Goal: Task Accomplishment & Management: Use online tool/utility

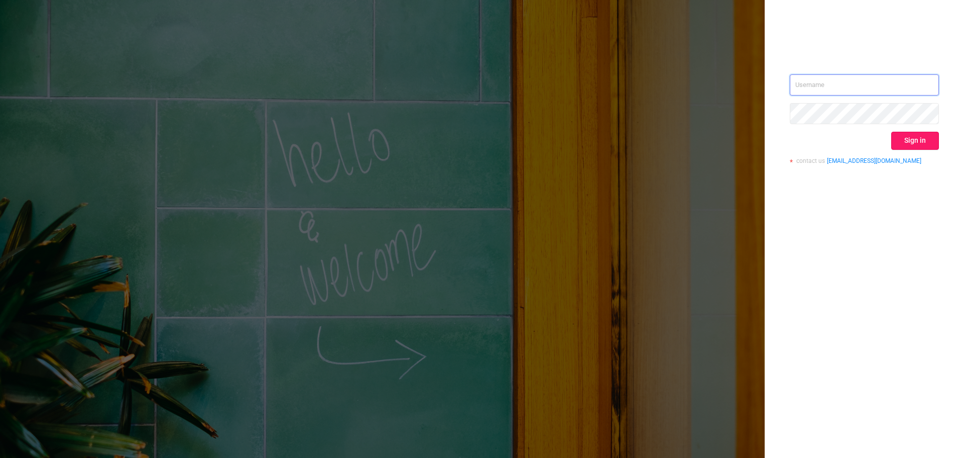
type input "[EMAIL_ADDRESS][DOMAIN_NAME]"
click at [919, 140] on button "Sign in" at bounding box center [915, 141] width 48 height 18
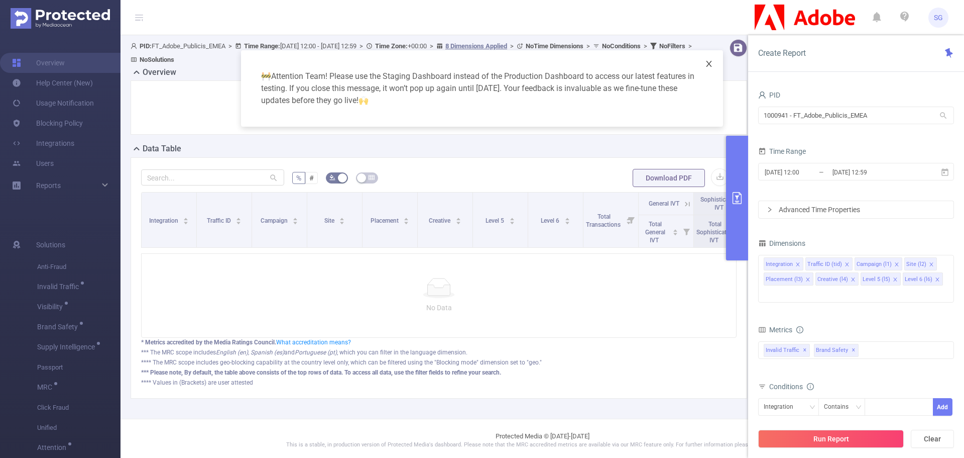
click at [706, 61] on icon "icon: close" at bounding box center [709, 64] width 8 height 8
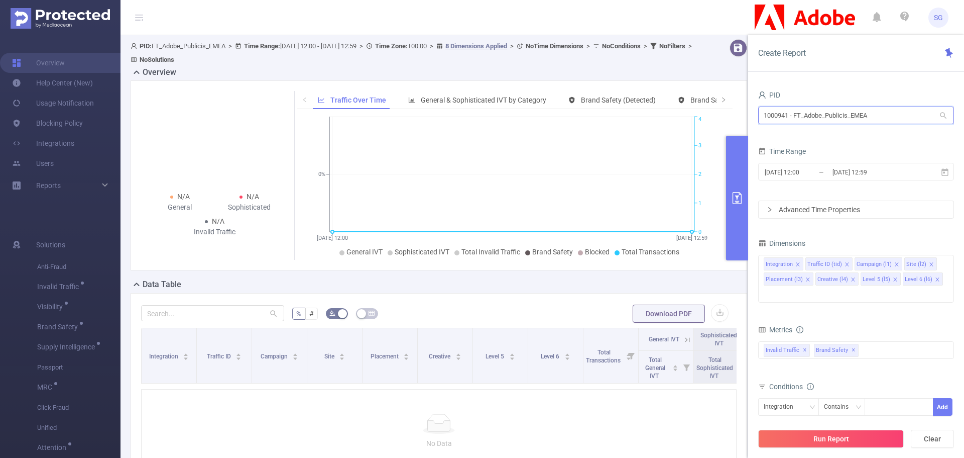
click at [886, 118] on input "1000941 - FT_Adobe_Publicis_EMEA" at bounding box center [856, 115] width 196 height 18
type input "betwa"
click at [868, 136] on li "1000791 - FT_Betway 17M [3.31M rows]" at bounding box center [856, 136] width 196 height 16
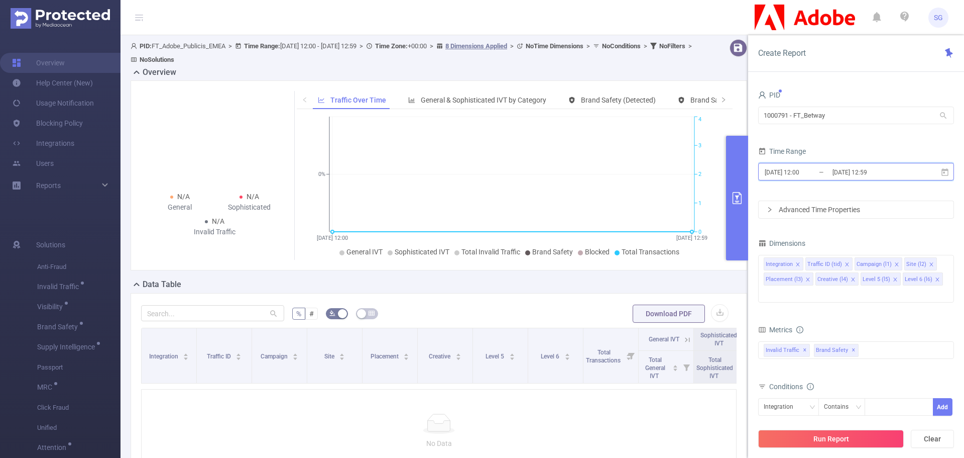
click at [944, 168] on icon at bounding box center [945, 172] width 9 height 9
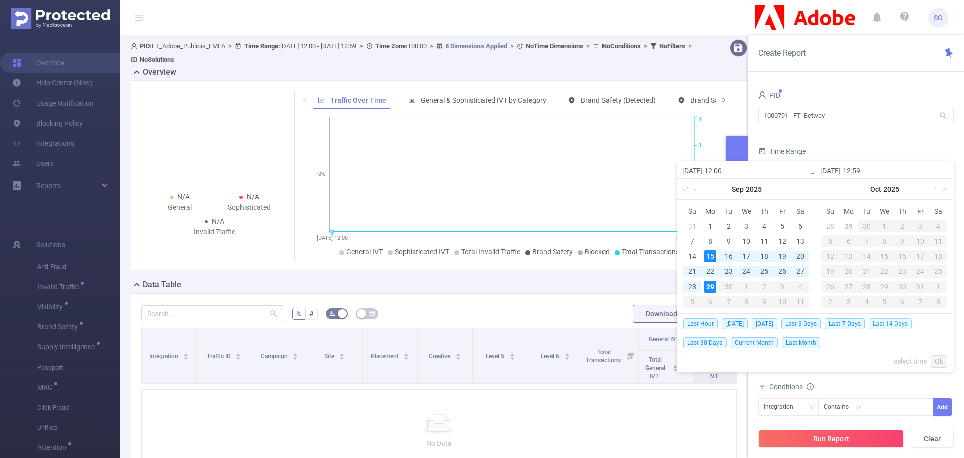
click at [884, 325] on span "Last 14 Days" at bounding box center [890, 323] width 43 height 11
type input "[DATE] 00:00"
type input "[DATE] 23:59"
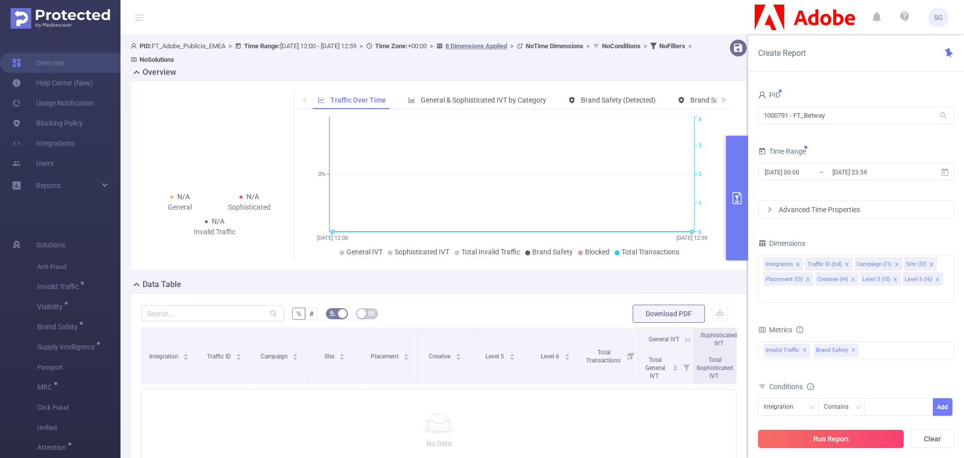
click at [849, 448] on div "Run Report Clear" at bounding box center [856, 438] width 216 height 38
click at [848, 445] on button "Run Report" at bounding box center [831, 438] width 146 height 18
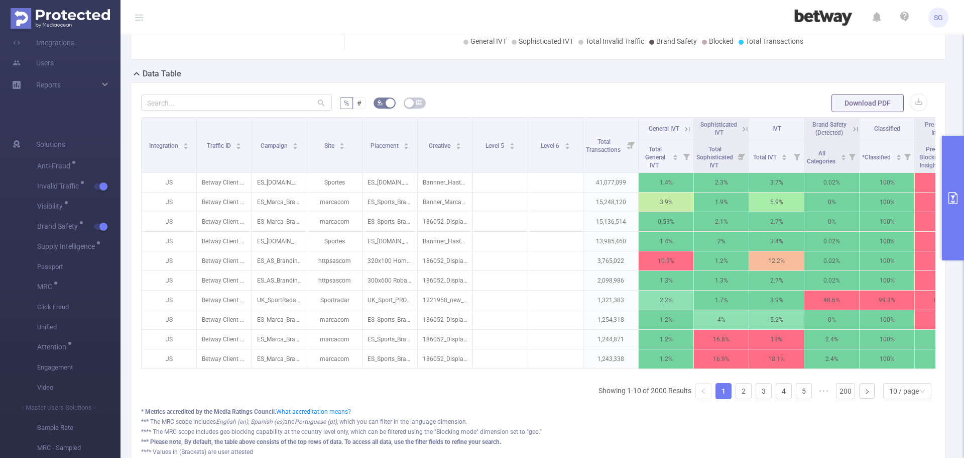
scroll to position [0, 99]
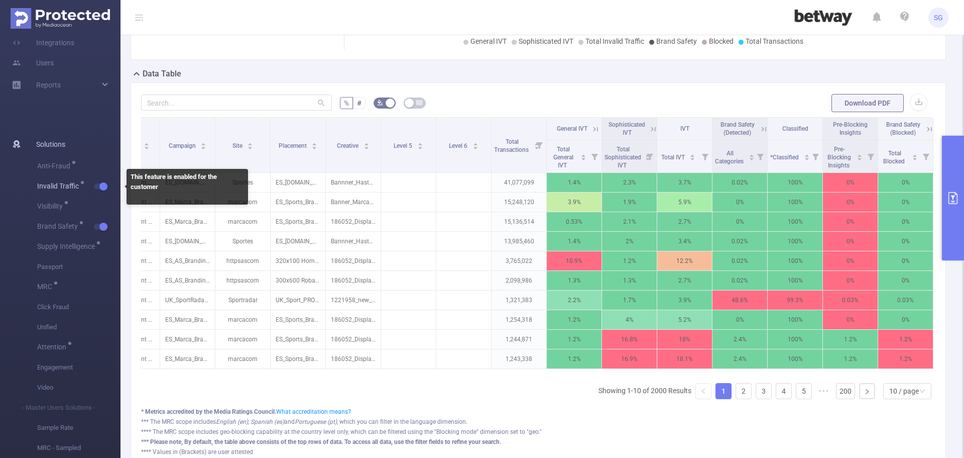
click at [105, 187] on button "button" at bounding box center [101, 186] width 14 height 6
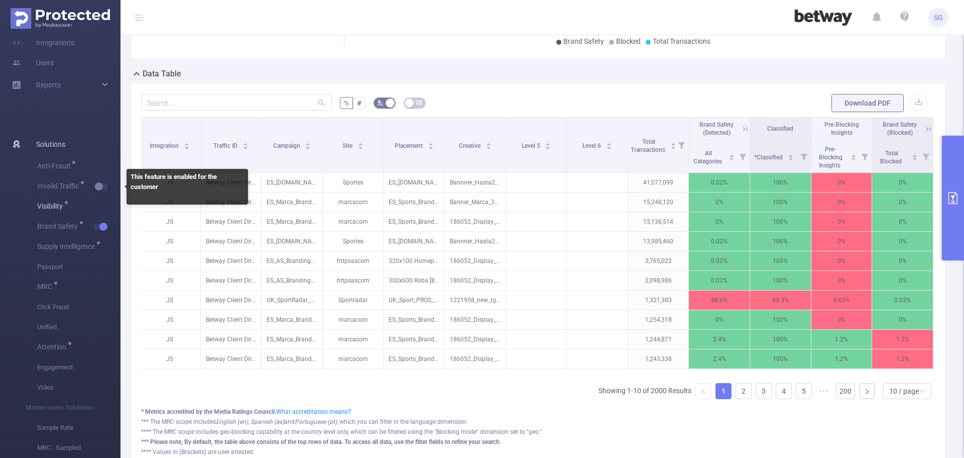
scroll to position [0, 2]
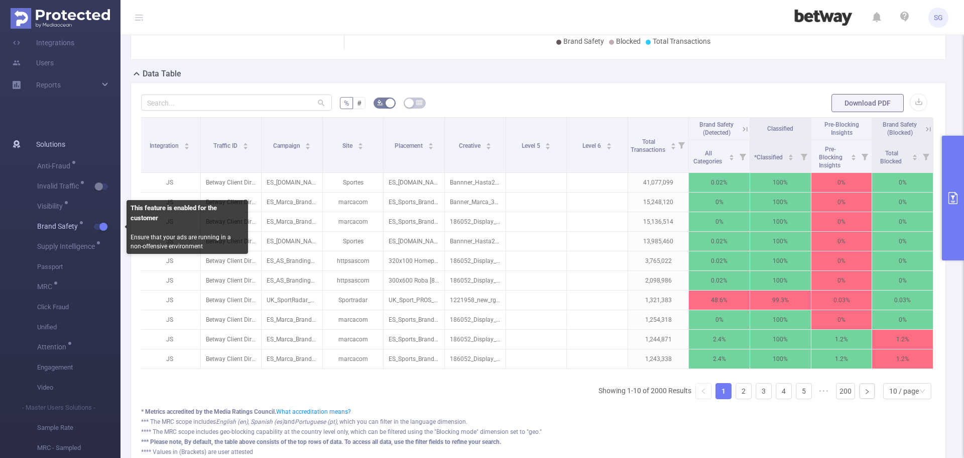
click at [99, 226] on button "button" at bounding box center [101, 227] width 14 height 6
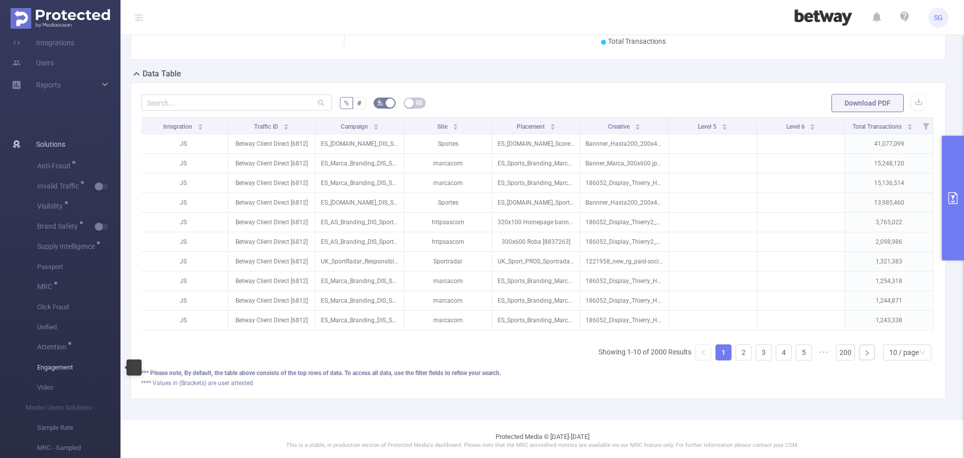
click at [102, 367] on span "Engagement" at bounding box center [78, 367] width 83 height 20
click at [59, 365] on span "Engagement" at bounding box center [78, 367] width 83 height 20
click at [961, 192] on button "primary" at bounding box center [953, 198] width 22 height 125
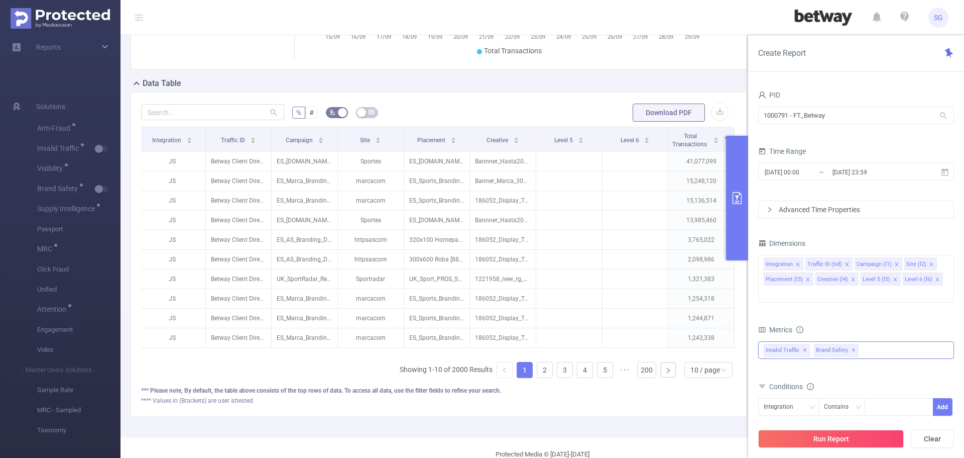
click at [805, 344] on span "✕" at bounding box center [805, 350] width 4 height 12
click at [805, 344] on span "Brand Safety ✕" at bounding box center [786, 350] width 45 height 13
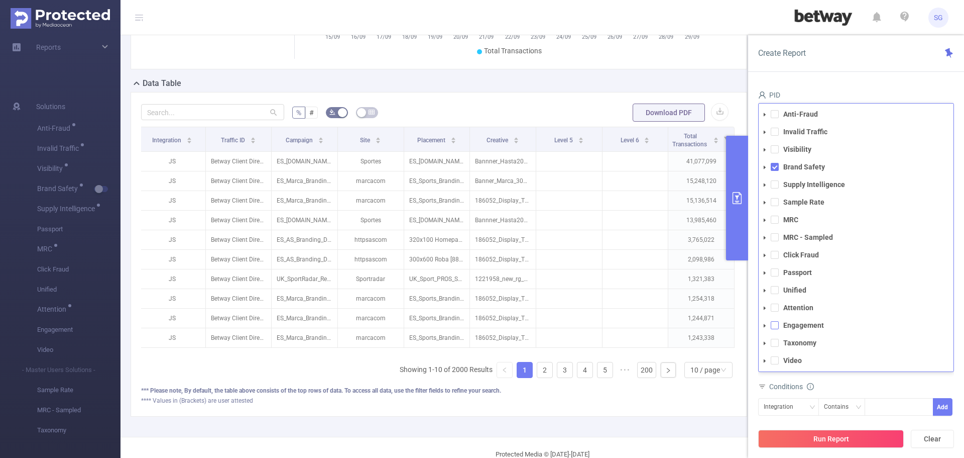
click at [771, 321] on span at bounding box center [775, 325] width 8 height 8
click at [779, 301] on li "Attention" at bounding box center [856, 308] width 195 height 14
click at [774, 303] on span at bounding box center [775, 307] width 8 height 8
click at [815, 439] on button "Run Report" at bounding box center [831, 438] width 146 height 18
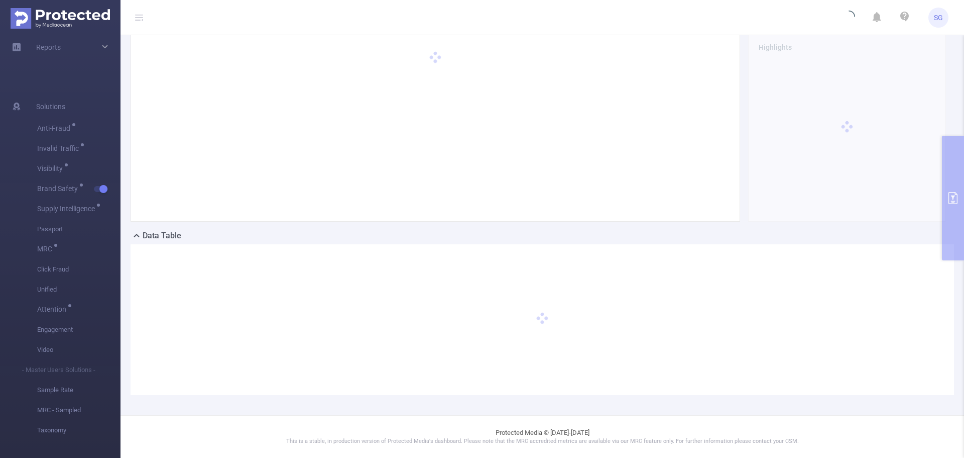
scroll to position [39, 0]
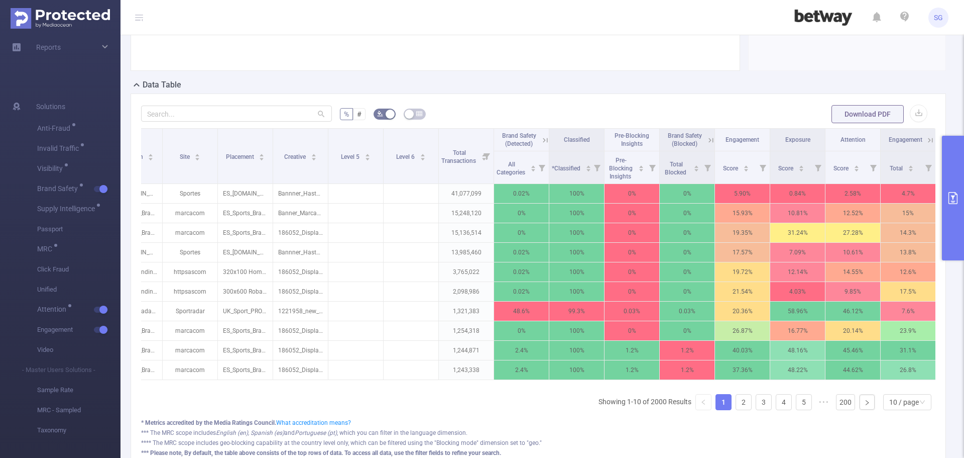
scroll to position [0, 155]
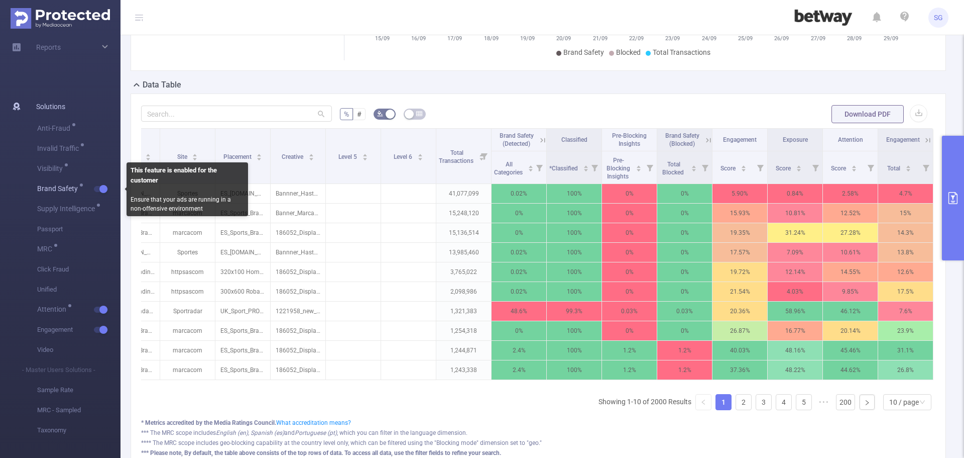
click at [104, 188] on button "button" at bounding box center [101, 189] width 14 height 6
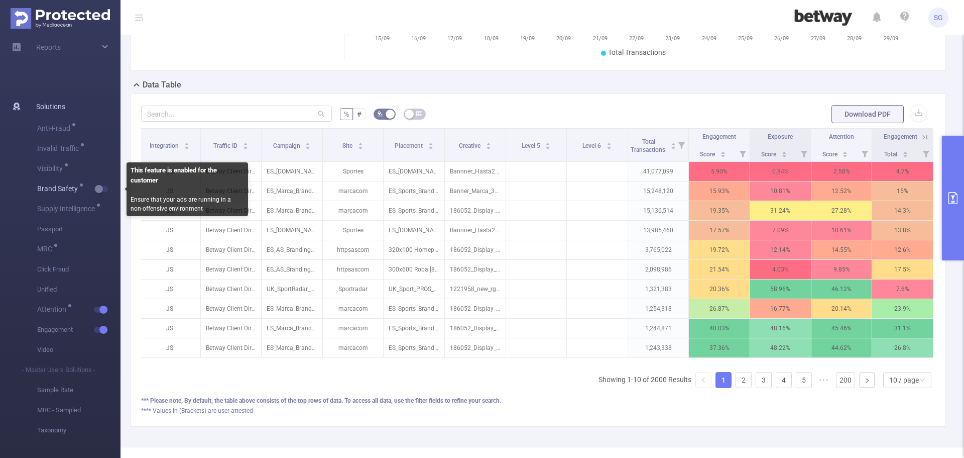
scroll to position [0, 2]
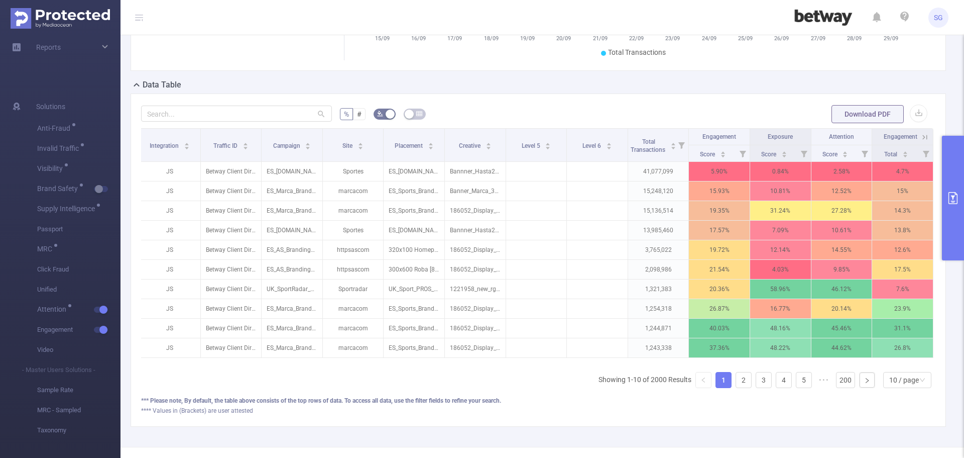
click at [921, 140] on icon at bounding box center [925, 137] width 9 height 9
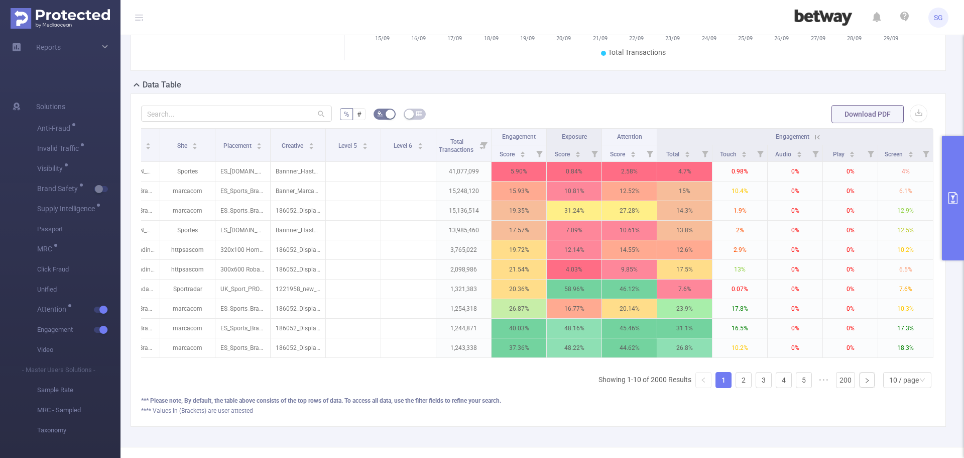
scroll to position [0, 155]
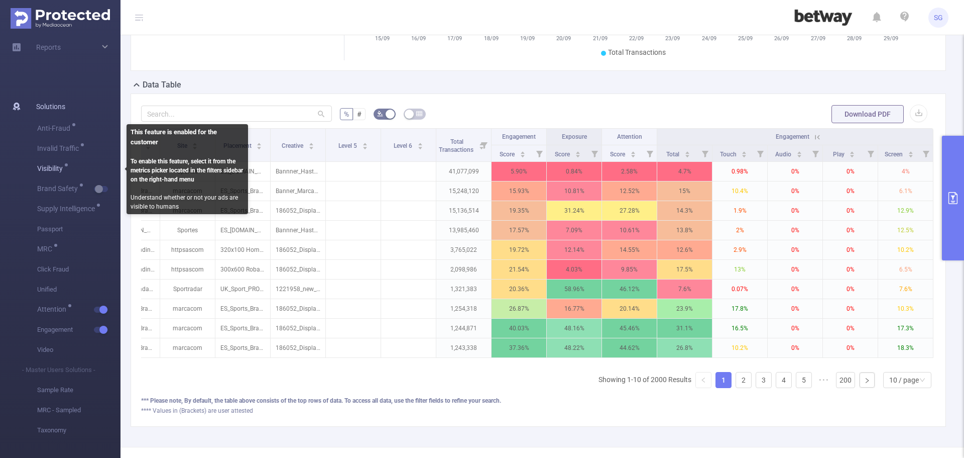
click at [107, 172] on span "Visibility" at bounding box center [78, 169] width 83 height 20
click at [58, 166] on span "Visibility" at bounding box center [51, 168] width 29 height 7
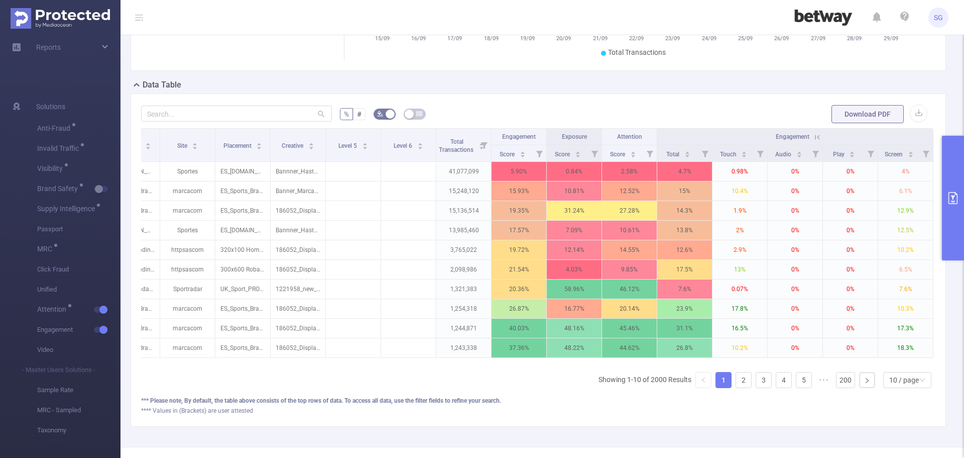
click at [960, 200] on button "primary" at bounding box center [953, 198] width 22 height 125
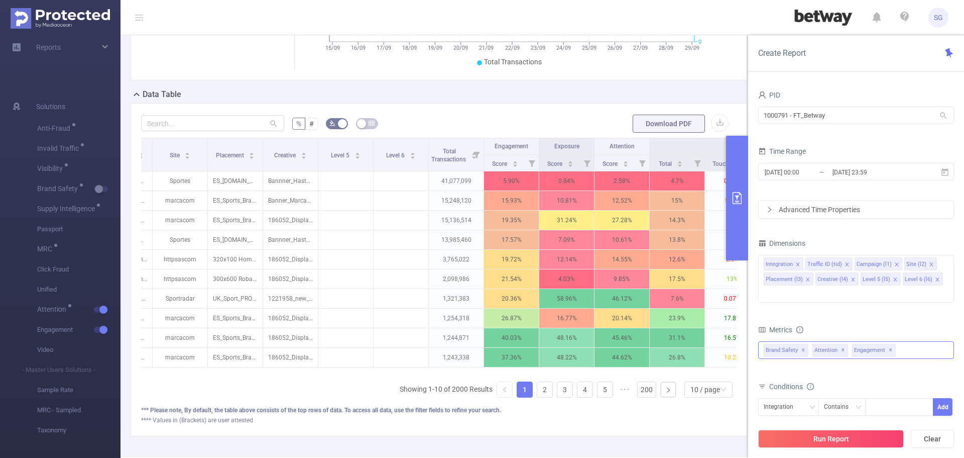
click at [805, 344] on span "Brand Safety ✕" at bounding box center [786, 350] width 45 height 13
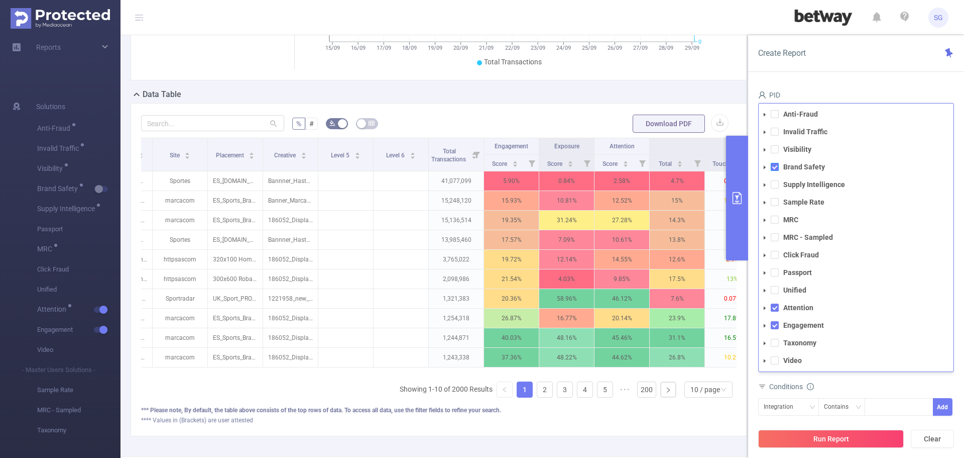
click at [775, 163] on span at bounding box center [775, 167] width 8 height 8
click at [766, 147] on icon "icon: caret-down" at bounding box center [764, 149] width 5 height 5
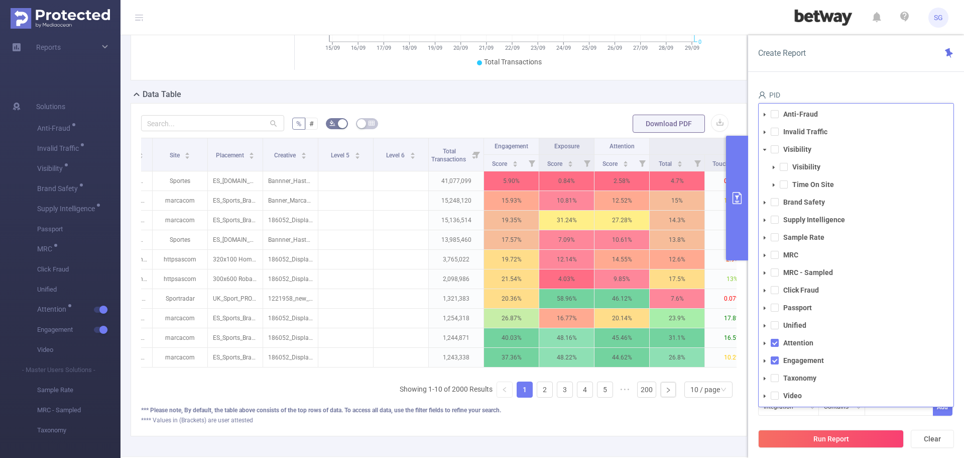
click at [775, 182] on icon "icon: caret-down" at bounding box center [773, 184] width 5 height 5
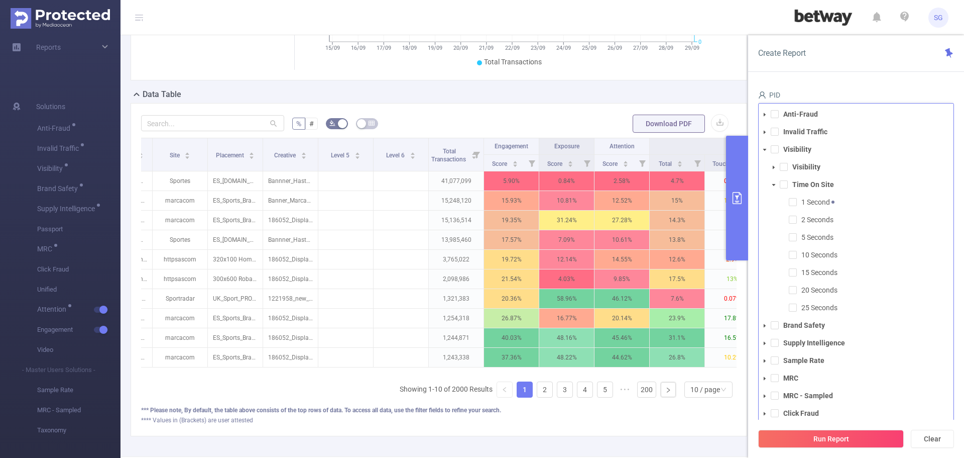
click at [775, 182] on icon "icon: caret-down" at bounding box center [773, 184] width 5 height 5
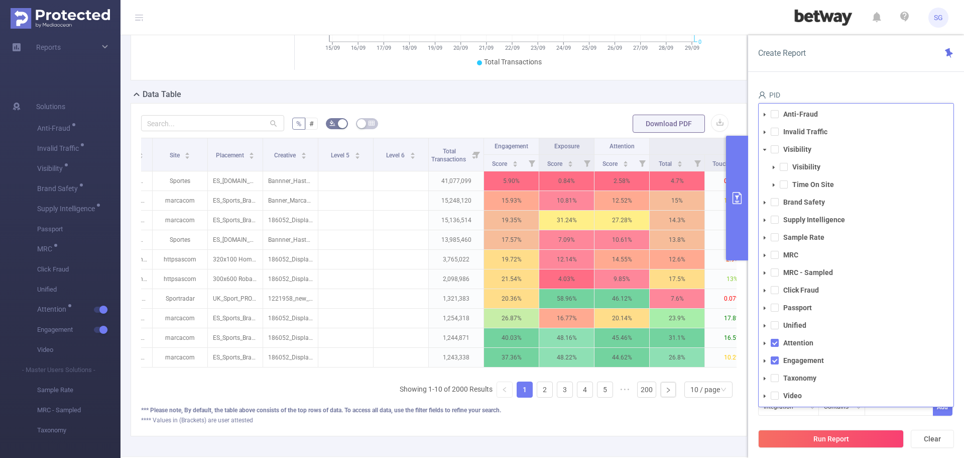
click at [774, 165] on icon "icon: caret-down" at bounding box center [773, 167] width 5 height 5
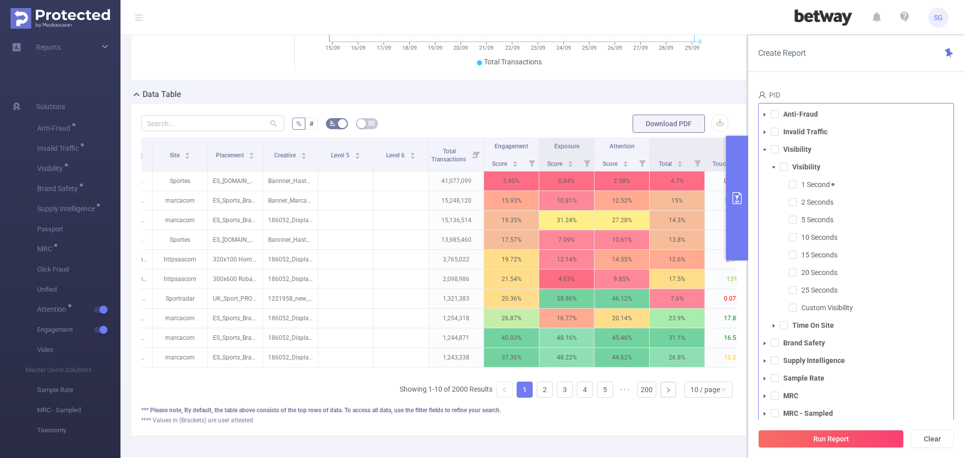
click at [774, 165] on icon "icon: caret-down" at bounding box center [773, 167] width 5 height 5
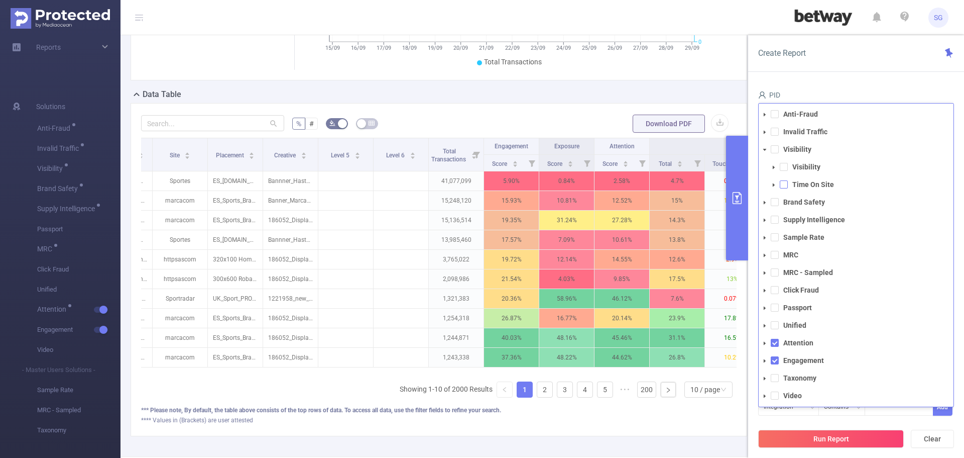
click at [786, 180] on span at bounding box center [784, 184] width 8 height 8
click at [820, 439] on button "Run Report" at bounding box center [831, 438] width 146 height 18
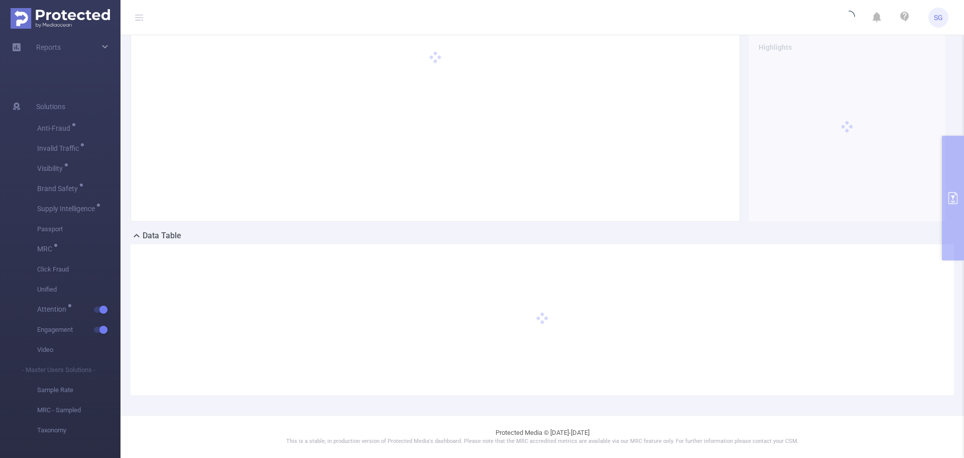
scroll to position [39, 0]
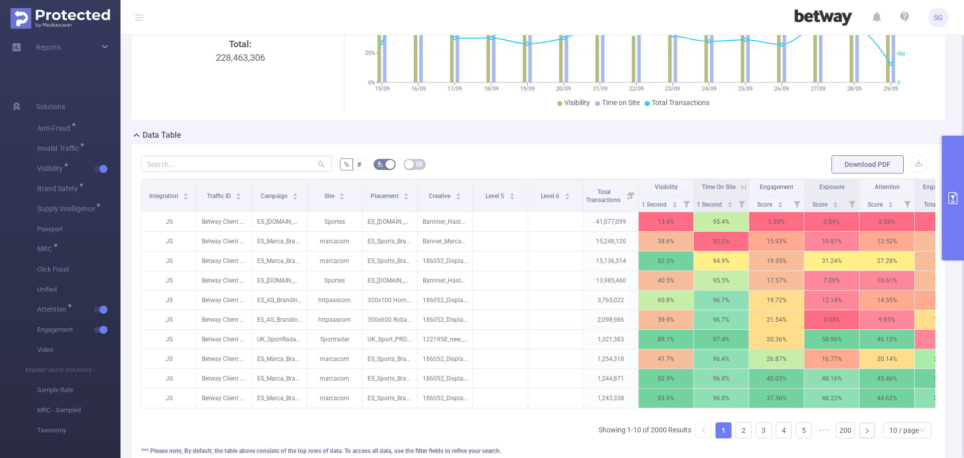
scroll to position [0, 44]
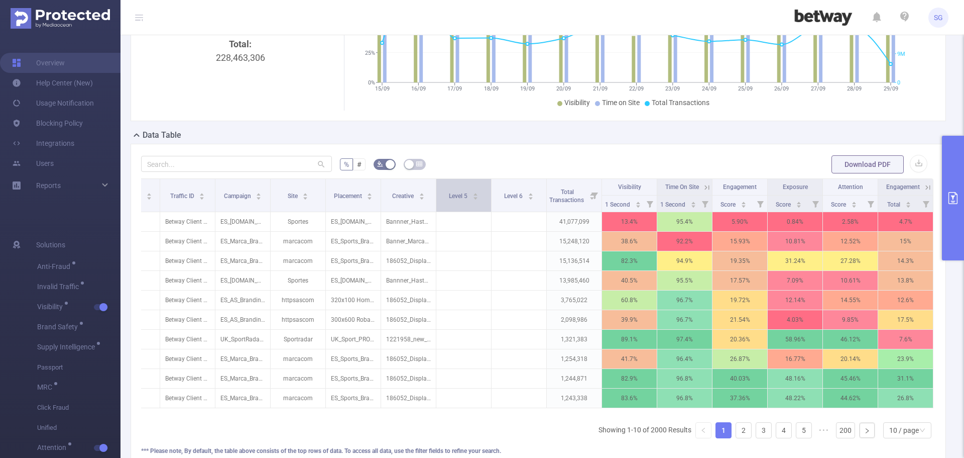
click at [452, 195] on span "Level 5" at bounding box center [459, 195] width 20 height 7
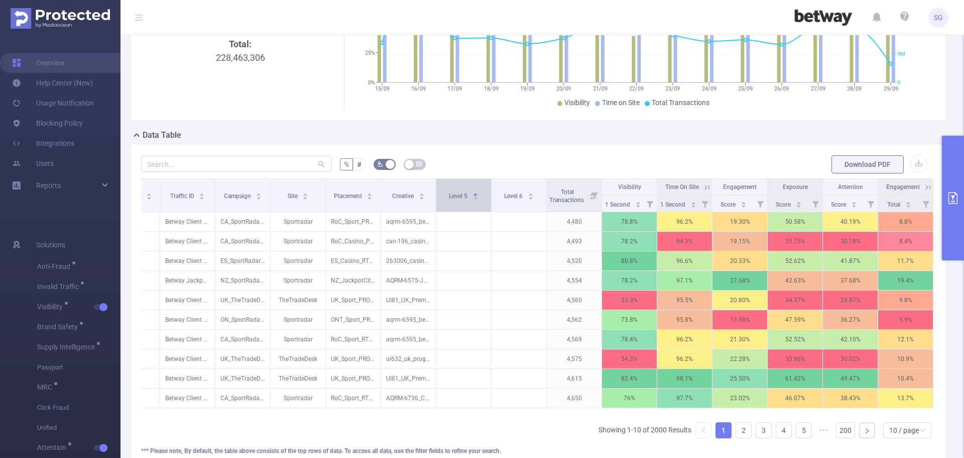
click at [452, 195] on span "Level 5" at bounding box center [459, 195] width 20 height 7
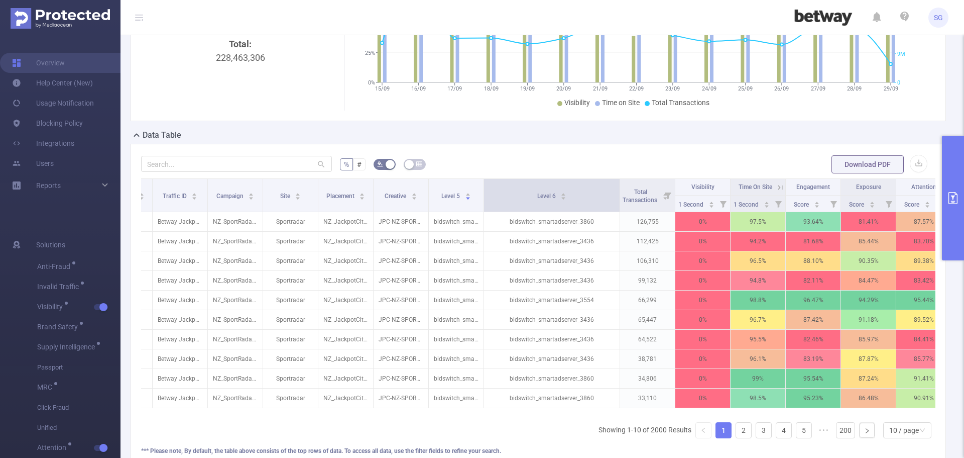
drag, startPoint x: 537, startPoint y: 200, endPoint x: 618, endPoint y: 200, distance: 80.9
click at [618, 200] on span at bounding box center [619, 195] width 5 height 33
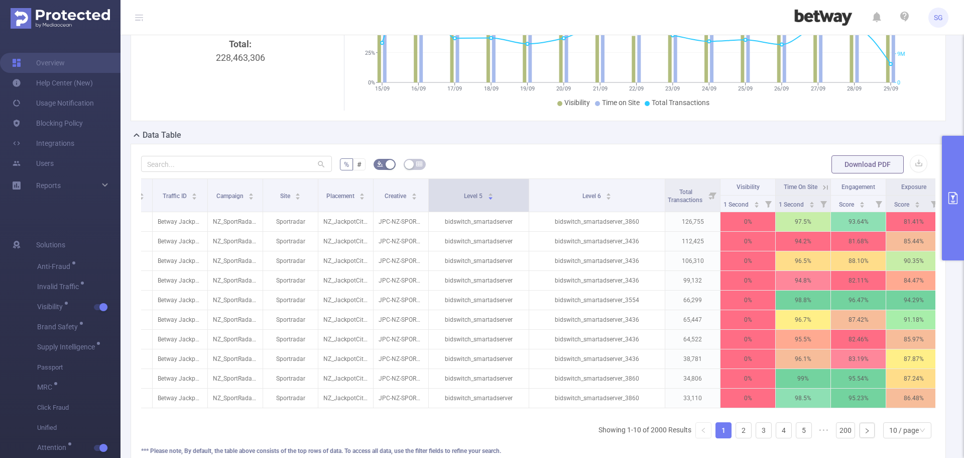
drag, startPoint x: 482, startPoint y: 200, endPoint x: 527, endPoint y: 196, distance: 45.4
click at [527, 196] on span at bounding box center [528, 195] width 5 height 33
click at [954, 197] on icon "primary" at bounding box center [953, 198] width 9 height 12
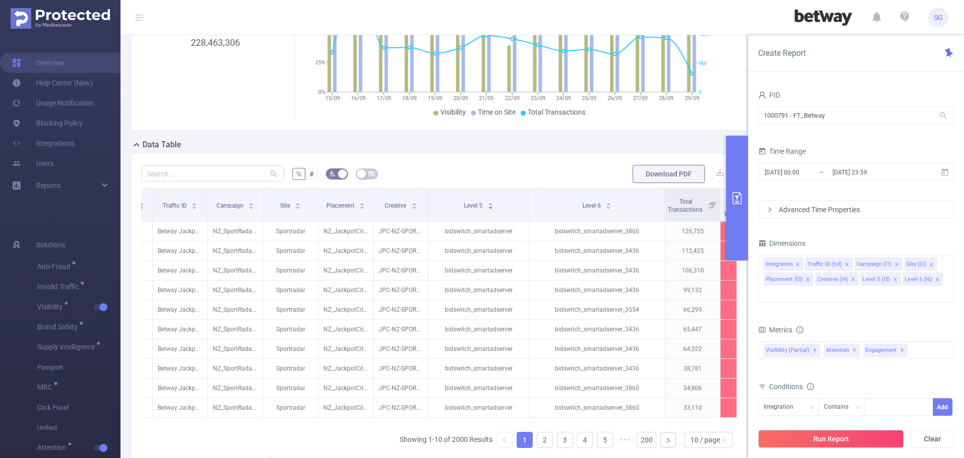
click at [733, 202] on icon "primary" at bounding box center [737, 198] width 9 height 12
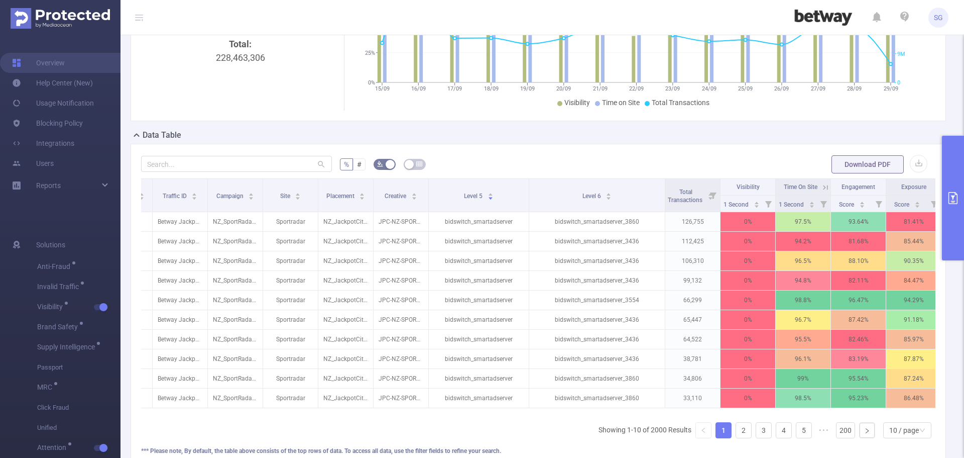
click at [946, 210] on button "primary" at bounding box center [953, 198] width 22 height 125
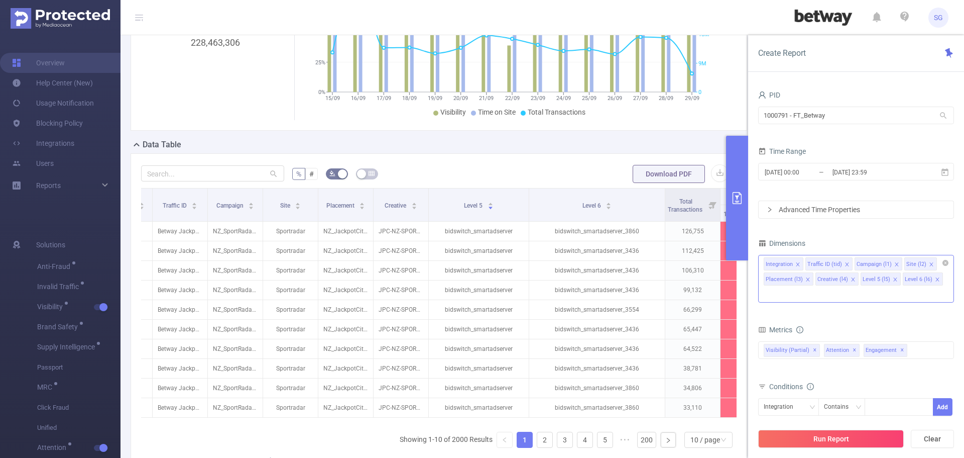
click at [893, 280] on icon "icon: close" at bounding box center [895, 279] width 5 height 5
click at [893, 280] on div "Integration Traffic ID (tid) Campaign (l1) Site (l2) Placement (l3) Creative (l…" at bounding box center [856, 279] width 196 height 48
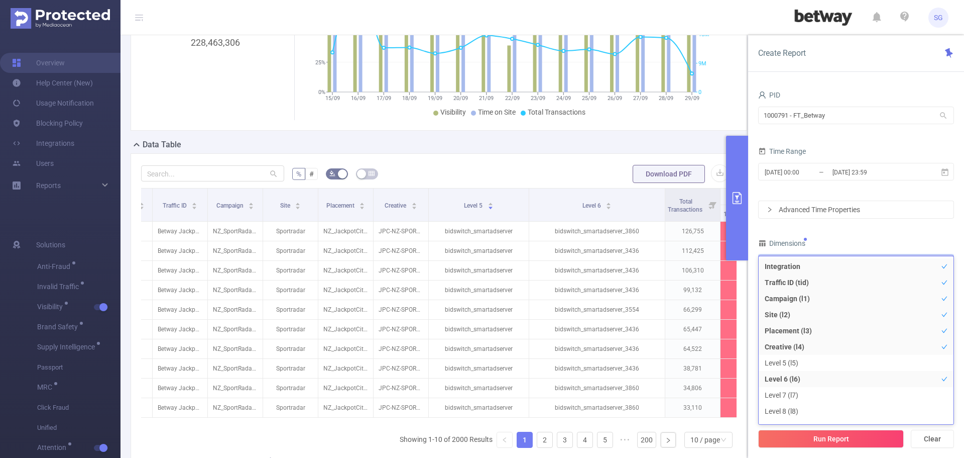
click at [894, 225] on div "PID 1000791 - FT_Betway 1000791 - FT_Betway Time Range [DATE] 00:00 _ [DATE] 23…" at bounding box center [856, 281] width 196 height 387
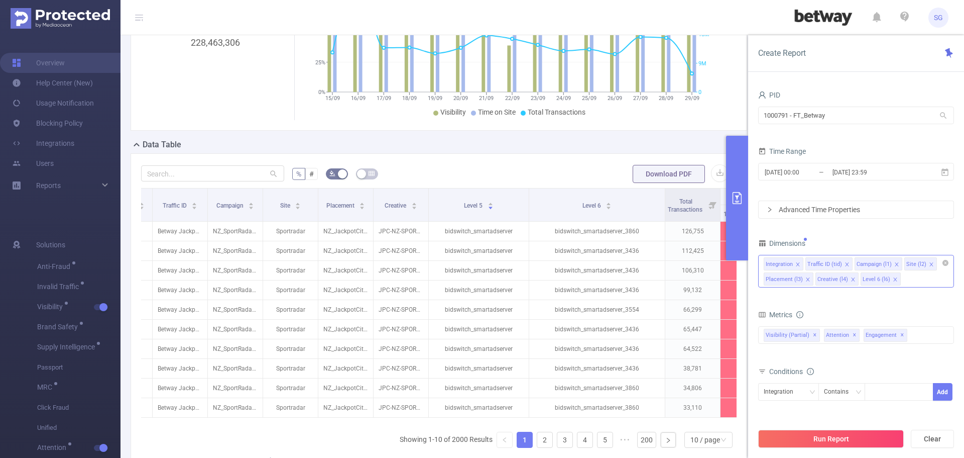
click at [894, 277] on icon "icon: close" at bounding box center [895, 279] width 5 height 5
click at [840, 448] on div "Run Report Clear" at bounding box center [856, 438] width 216 height 38
click at [840, 439] on button "Run Report" at bounding box center [831, 438] width 146 height 18
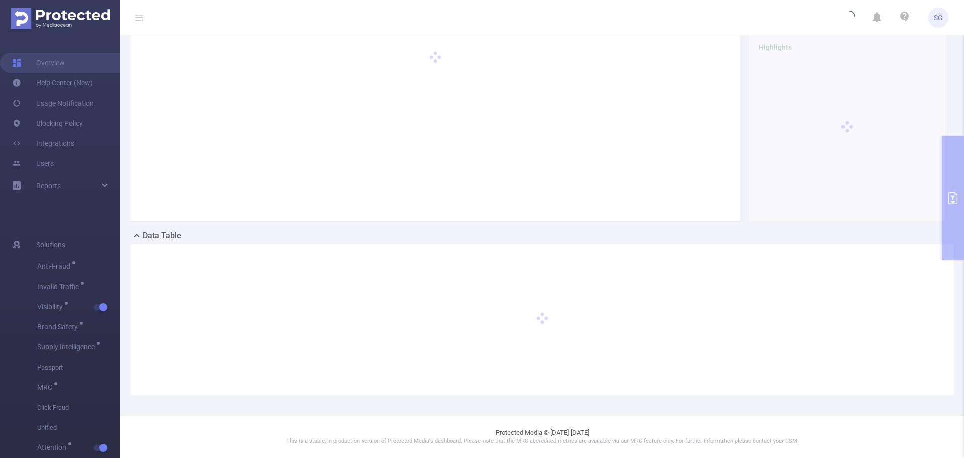
scroll to position [39, 0]
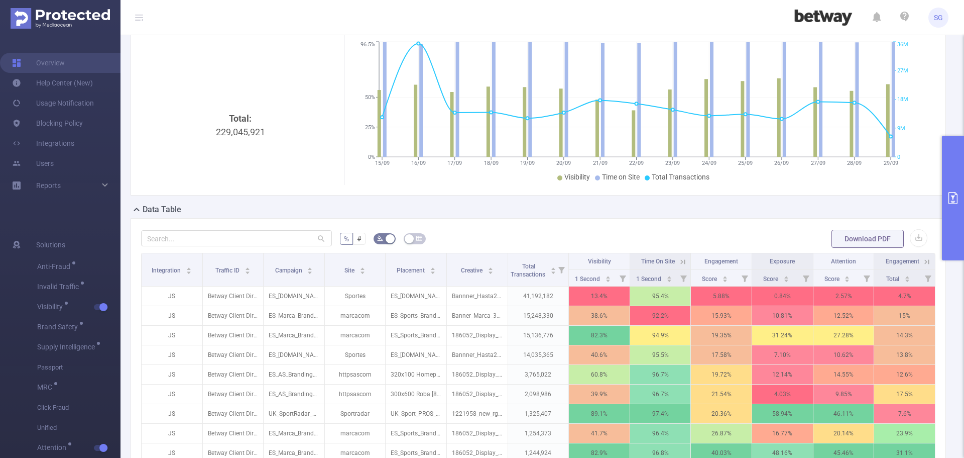
scroll to position [89, 0]
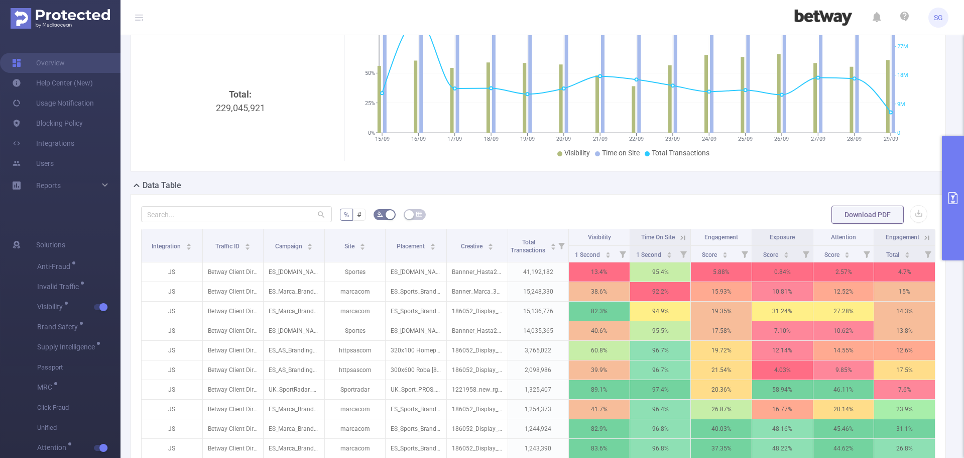
click at [347, 35] on icon "15/09 16/09 17/09 18/09 19/09 20/09 21/09 22/09 23/09 24/09 25/09 26/09 27/09 2…" at bounding box center [637, 88] width 580 height 146
